Goal: Transaction & Acquisition: Purchase product/service

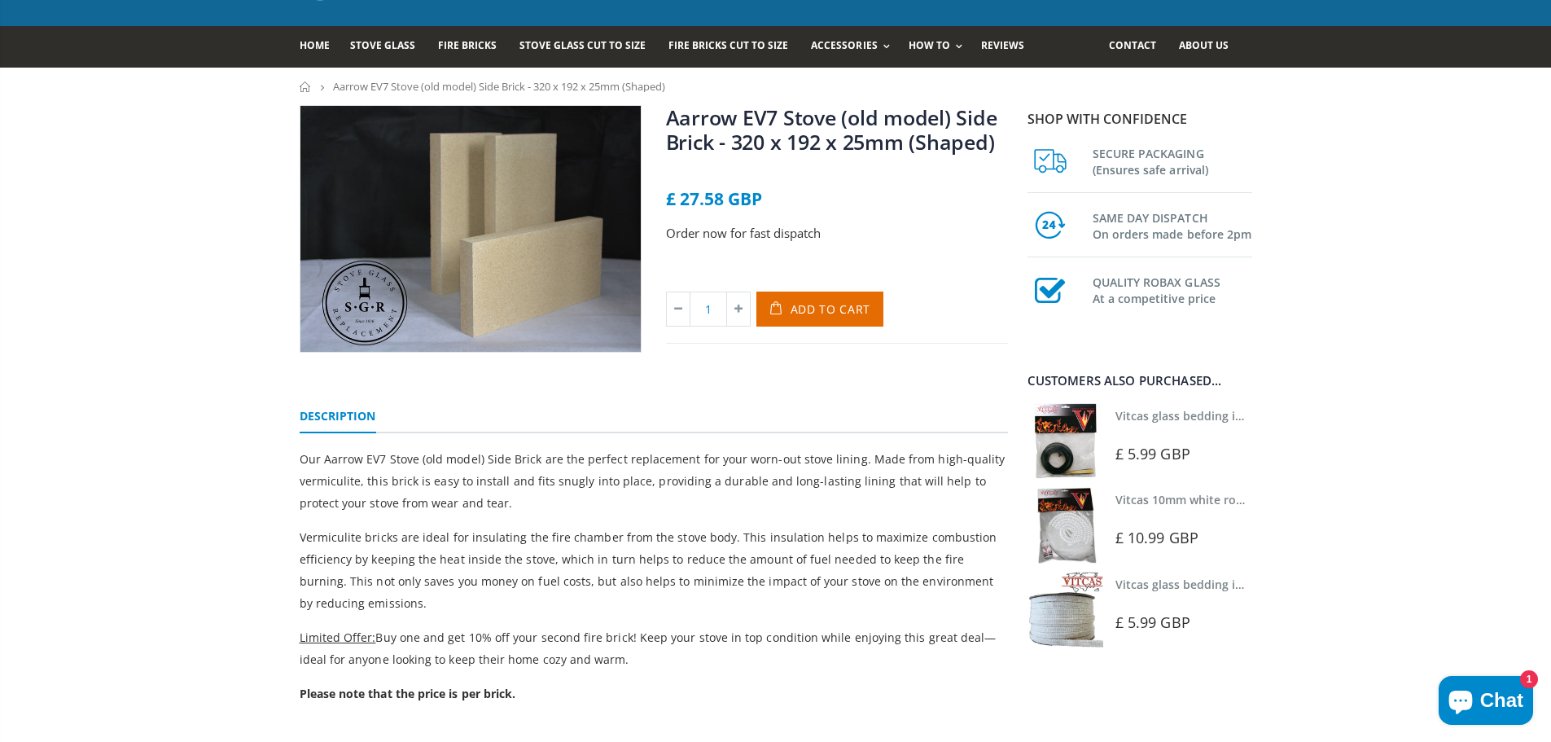
scroll to position [81, 0]
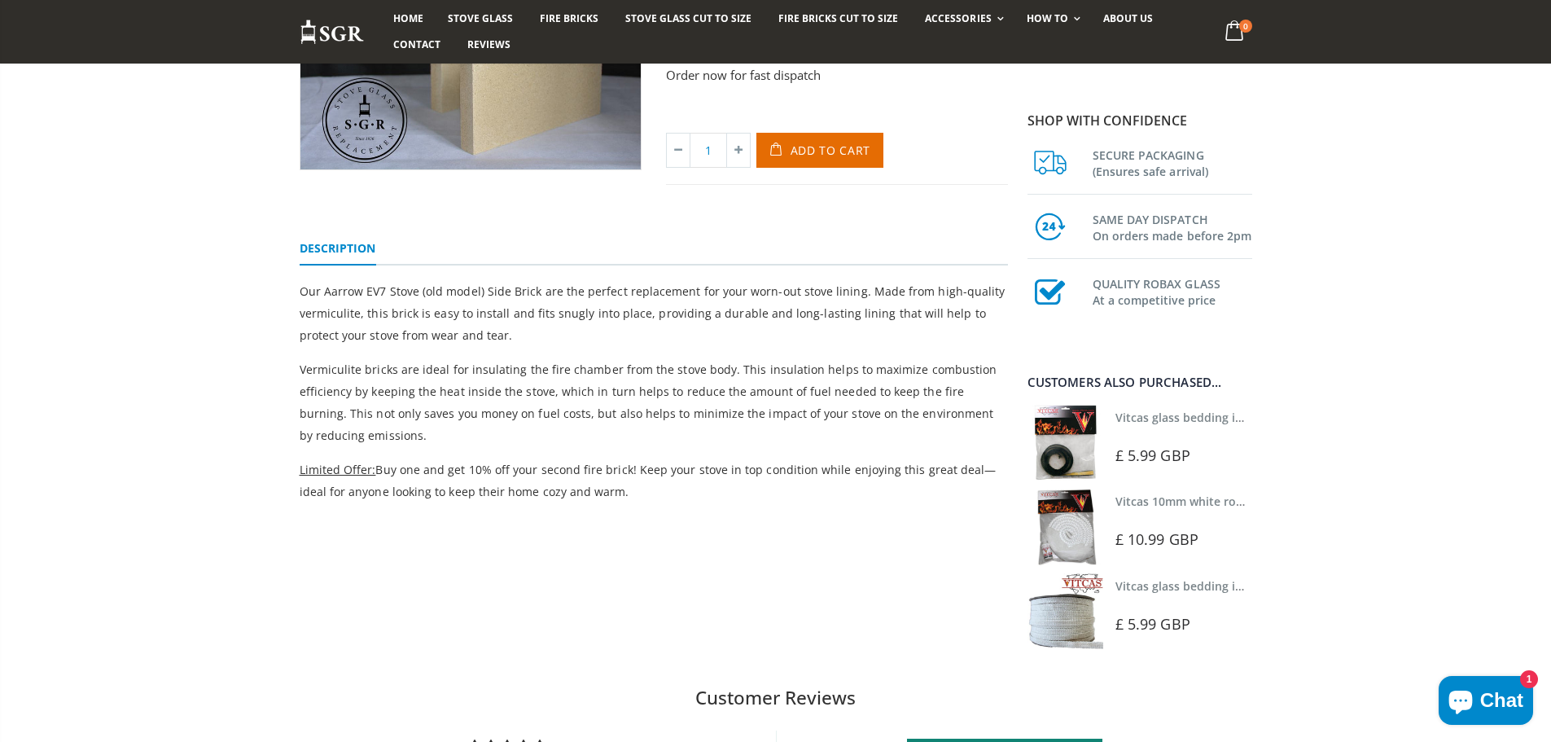
scroll to position [244, 0]
